Goal: Information Seeking & Learning: Check status

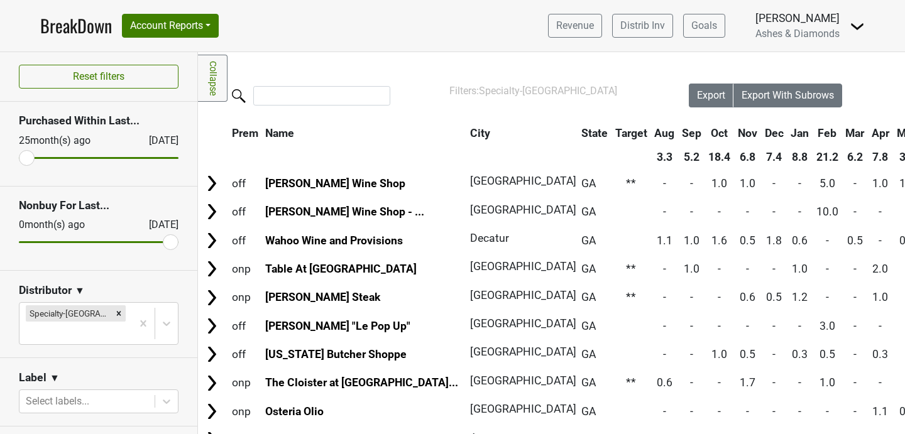
scroll to position [1486, 0]
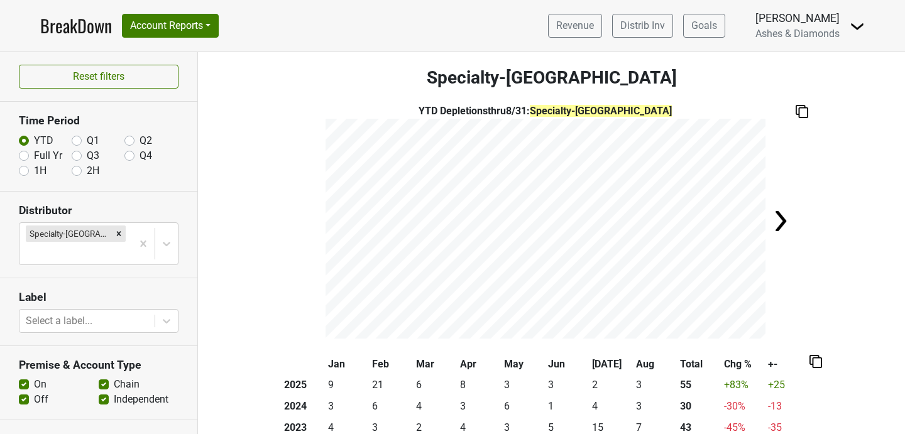
scroll to position [410, 0]
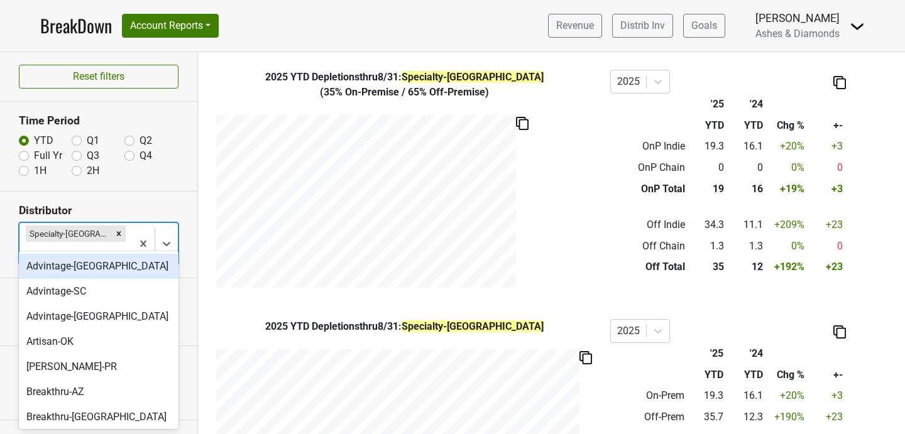
drag, startPoint x: 101, startPoint y: 237, endPoint x: 94, endPoint y: 236, distance: 6.9
click at [98, 245] on div at bounding box center [76, 254] width 100 height 18
click at [117, 233] on icon "Remove Specialty-GA" at bounding box center [119, 233] width 4 height 4
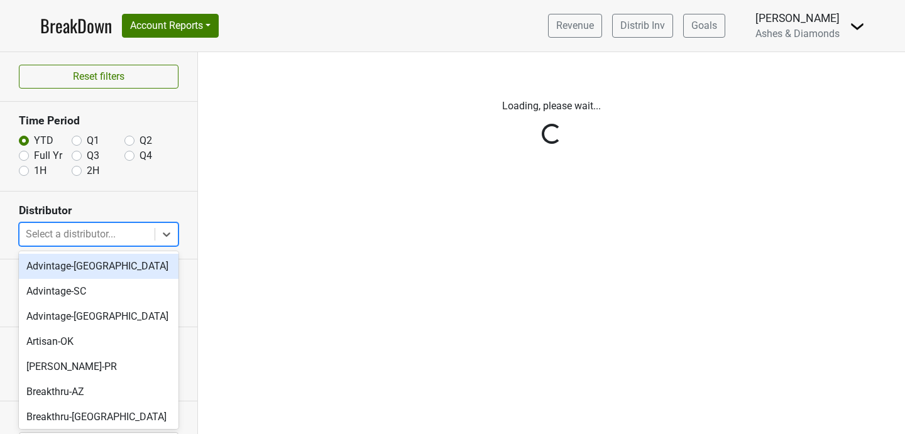
scroll to position [0, 0]
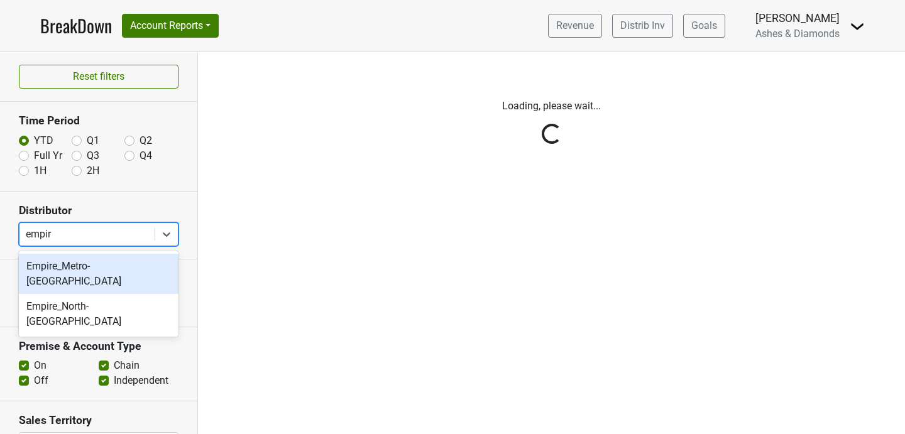
type input "empire"
click at [85, 277] on div "Empire_Metro-NY" at bounding box center [99, 274] width 160 height 40
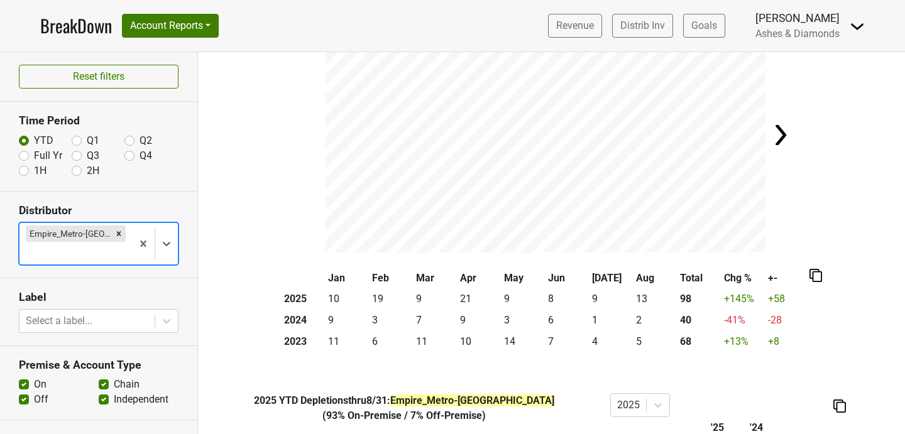
scroll to position [105, 0]
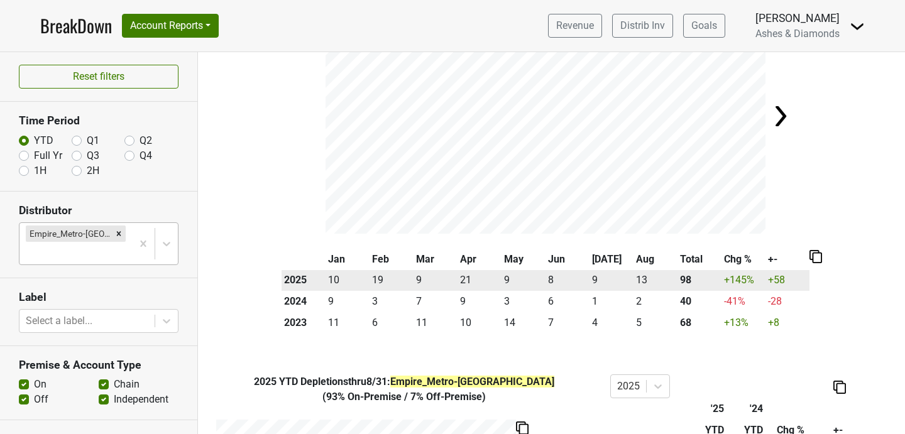
click at [457, 280] on tr "2025 10 19 9 21 9 8 9 13 98 +145 % +58" at bounding box center [546, 280] width 528 height 21
click at [458, 280] on td "21" at bounding box center [480, 280] width 44 height 21
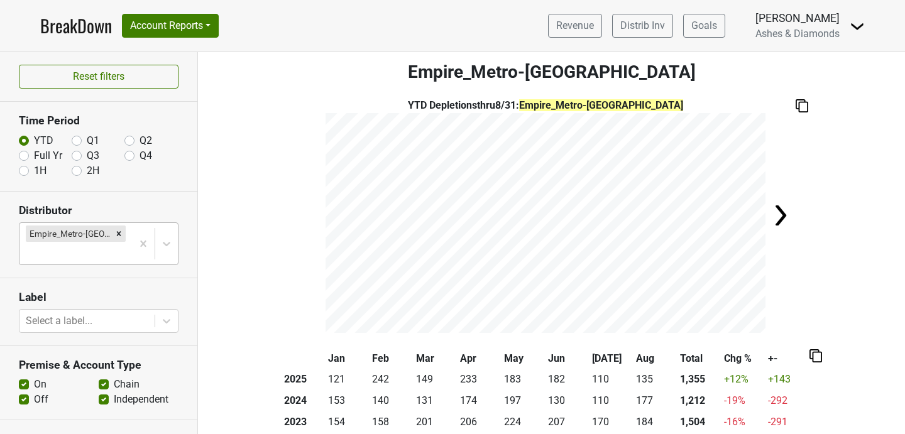
scroll to position [0, 0]
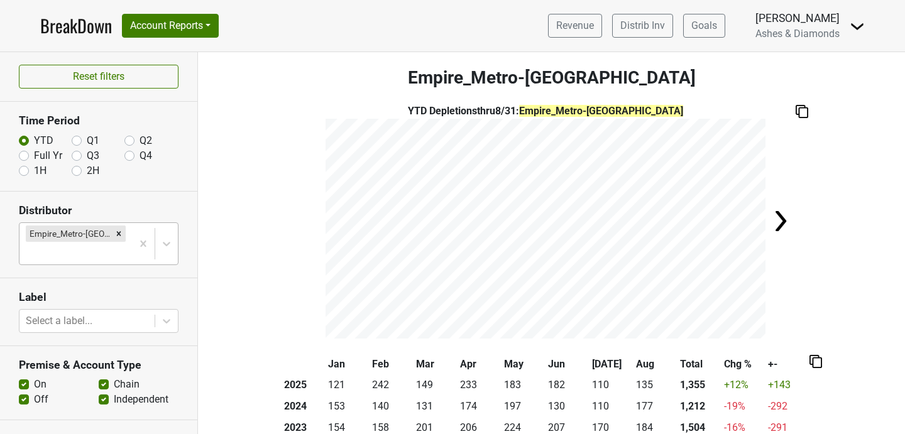
click at [798, 110] on img at bounding box center [802, 111] width 13 height 13
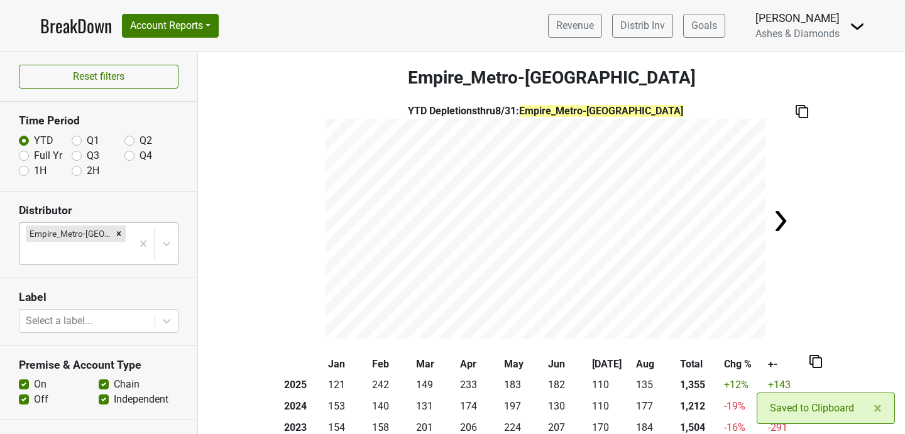
click at [798, 110] on img at bounding box center [802, 111] width 13 height 13
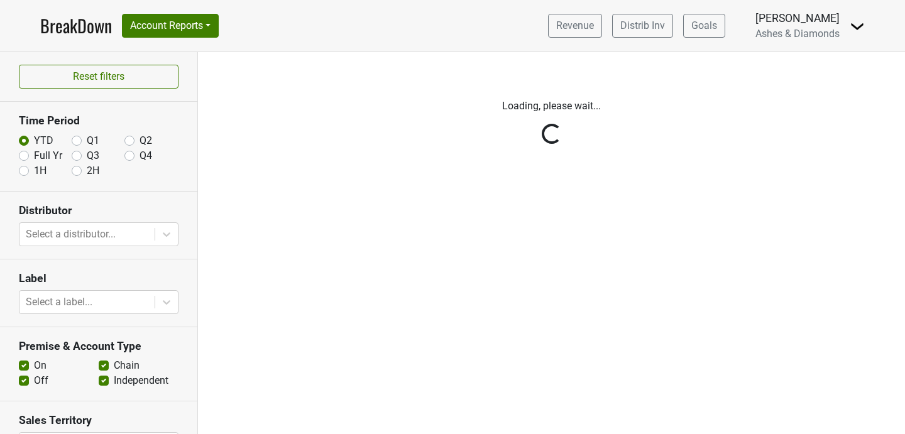
click at [67, 24] on link "BreakDown" at bounding box center [76, 26] width 72 height 26
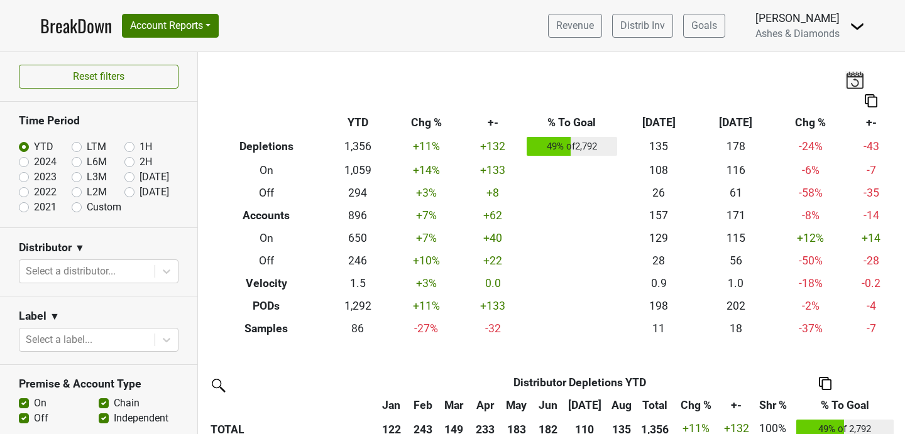
click at [877, 99] on img at bounding box center [871, 100] width 13 height 13
click at [744, 88] on div "Breakdown Type YTD Chg % +- % To Goal Aug ‘25 Aug ‘24 Chg % +- Depletions 1,356…" at bounding box center [551, 196] width 707 height 288
click at [857, 78] on img at bounding box center [854, 80] width 19 height 18
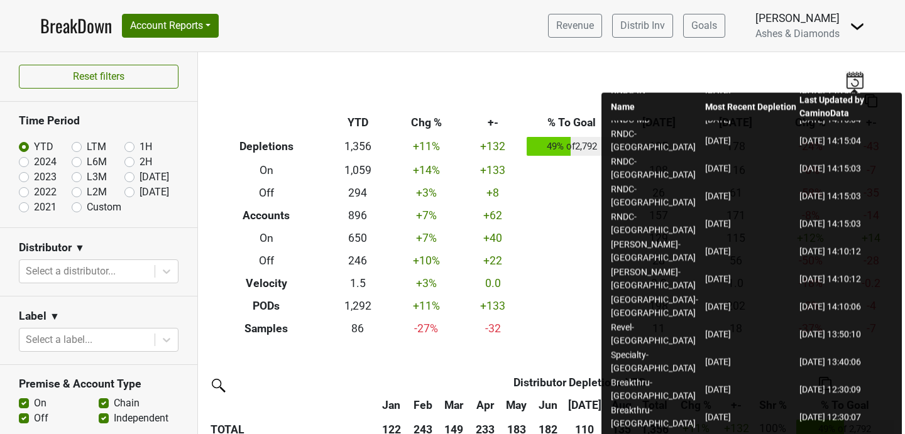
scroll to position [167, 0]
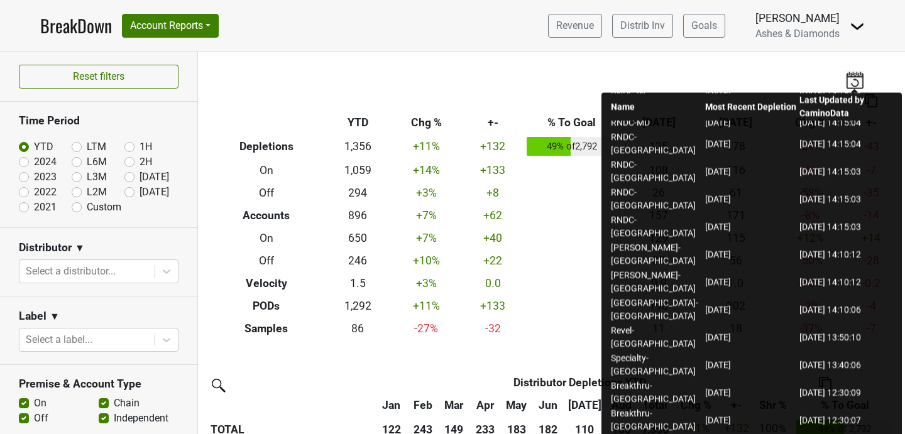
click at [493, 62] on div "Breakdown Type YTD Chg % +- % To Goal Aug ‘25 Aug ‘24 Chg % +- Depletions 1,356…" at bounding box center [551, 196] width 707 height 288
